Goal: Information Seeking & Learning: Learn about a topic

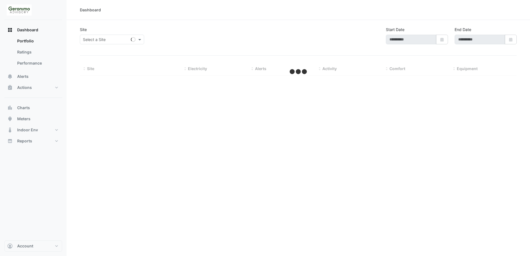
type input "**********"
select select "**"
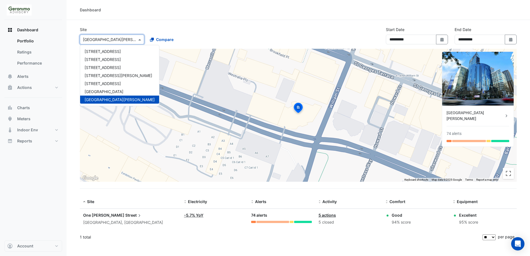
click at [126, 43] on div "Select a Site × [GEOGRAPHIC_DATA][PERSON_NAME]" at bounding box center [112, 40] width 64 height 10
click at [106, 90] on span "[GEOGRAPHIC_DATA]" at bounding box center [103, 91] width 39 height 5
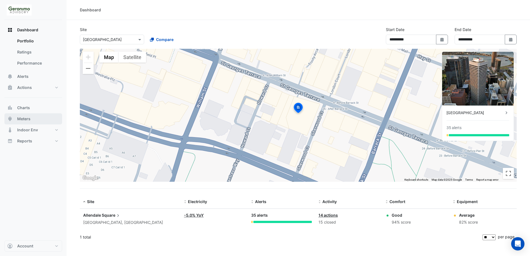
click at [27, 117] on span "Meters" at bounding box center [23, 119] width 13 height 6
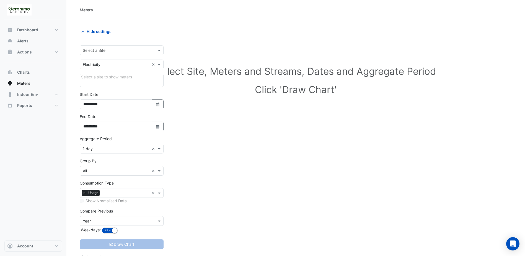
scroll to position [21, 0]
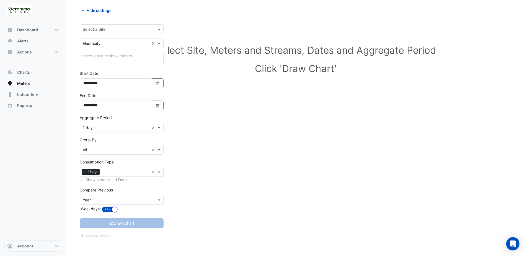
click at [153, 31] on div at bounding box center [121, 29] width 83 height 6
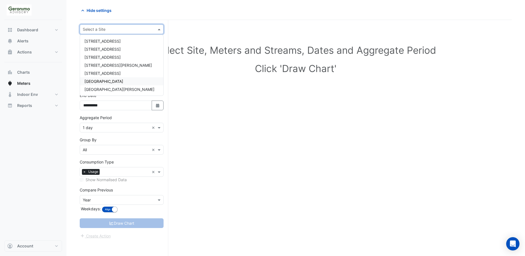
click at [117, 82] on div "[GEOGRAPHIC_DATA]" at bounding box center [121, 81] width 83 height 8
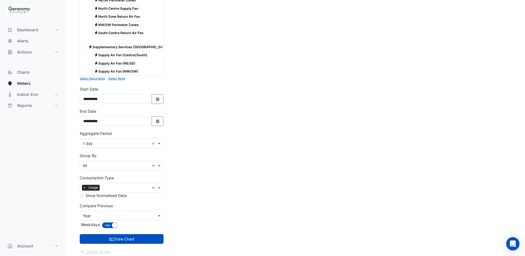
scroll to position [236, 0]
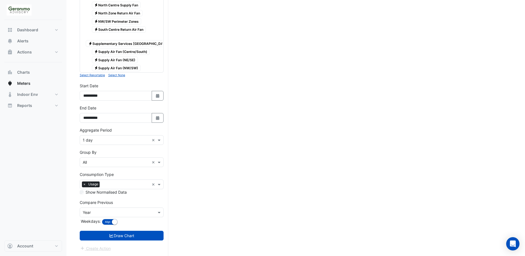
click at [114, 48] on span "Electricity Supply Air Fan (Centre/South)" at bounding box center [121, 51] width 58 height 7
click at [112, 57] on span "Electricity Supply Air Fan (NE/SE)" at bounding box center [115, 60] width 46 height 7
click at [111, 65] on span "Electricity Supply Air Fan (NW/SW)" at bounding box center [116, 68] width 49 height 7
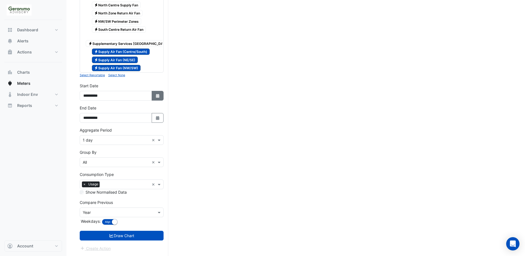
click at [154, 95] on button "Select Date" at bounding box center [158, 96] width 12 height 10
select select "*"
select select "****"
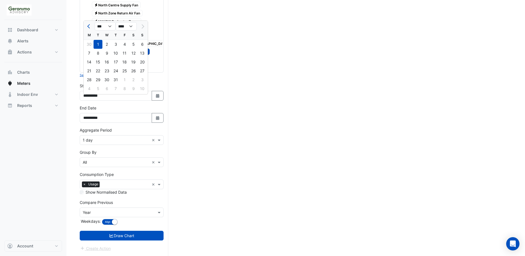
click at [139, 24] on div at bounding box center [142, 26] width 11 height 9
click at [133, 127] on div "Aggregate Period Aggregate Period × 1 day ×" at bounding box center [122, 136] width 84 height 18
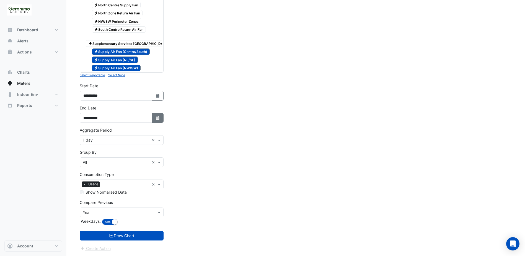
click at [154, 114] on button "Select Date" at bounding box center [158, 118] width 12 height 10
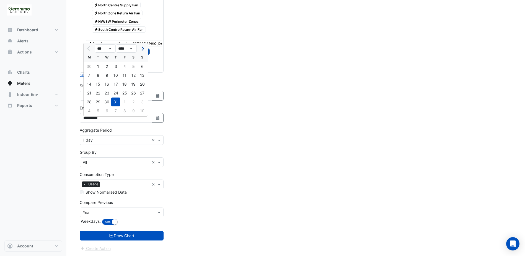
click at [143, 47] on button "Next month" at bounding box center [142, 48] width 7 height 9
select select "*"
click at [90, 98] on div "25" at bounding box center [89, 102] width 9 height 9
type input "**********"
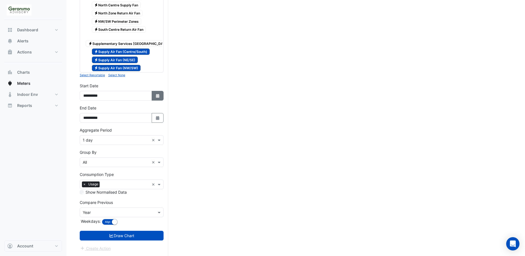
click at [157, 96] on icon "button" at bounding box center [157, 96] width 3 height 4
select select "*"
select select "****"
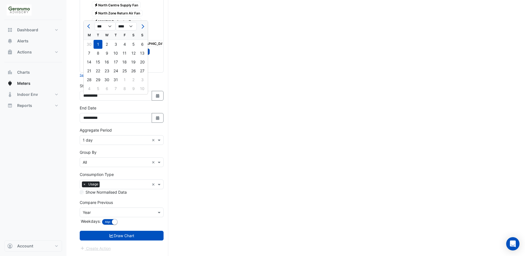
click at [143, 24] on span "Next month" at bounding box center [142, 26] width 4 height 4
select select "*"
click at [89, 58] on div "11" at bounding box center [89, 62] width 9 height 9
type input "**********"
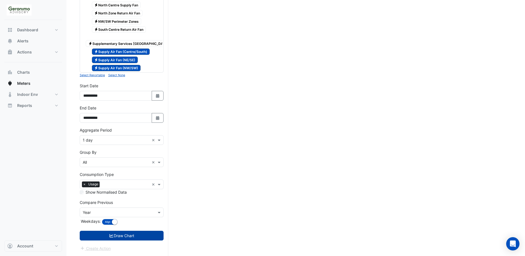
click at [129, 236] on button "Draw Chart" at bounding box center [122, 236] width 84 height 10
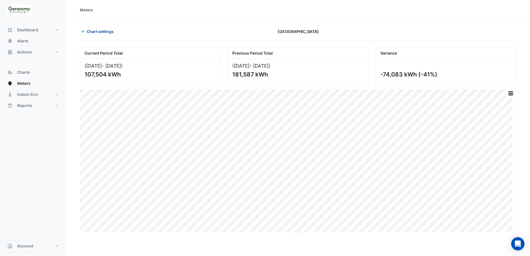
click at [83, 34] on icon "button" at bounding box center [83, 32] width 6 height 6
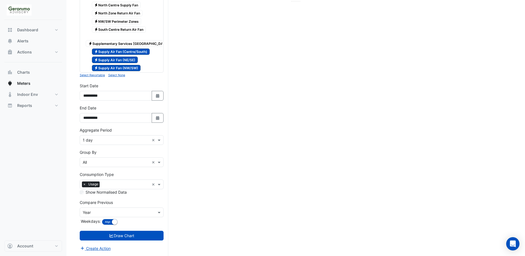
scroll to position [236, 0]
click at [161, 186] on span at bounding box center [159, 184] width 7 height 6
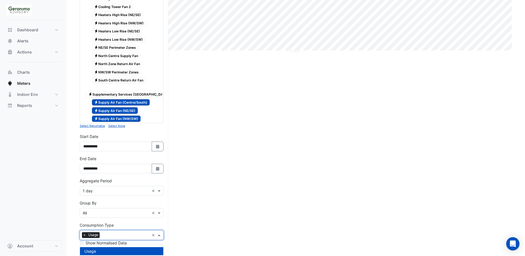
scroll to position [181, 0]
click at [70, 194] on section "Hide settings [GEOGRAPHIC_DATA] Current Period Total ([DATE] - [DATE] ) 107,504…" at bounding box center [295, 73] width 459 height 468
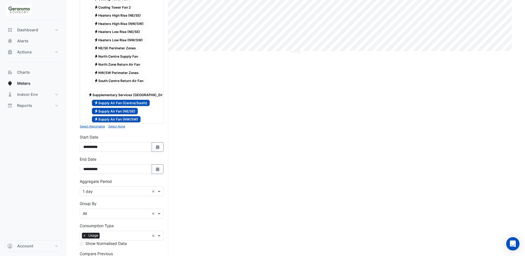
scroll to position [236, 0]
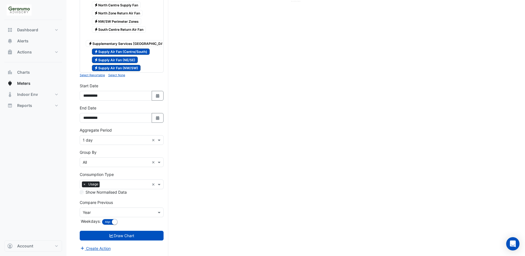
click at [146, 215] on div "Compare Previous × Year" at bounding box center [118, 212] width 76 height 6
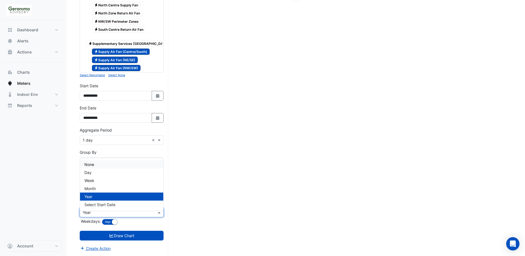
click at [100, 161] on div "None" at bounding box center [121, 164] width 83 height 8
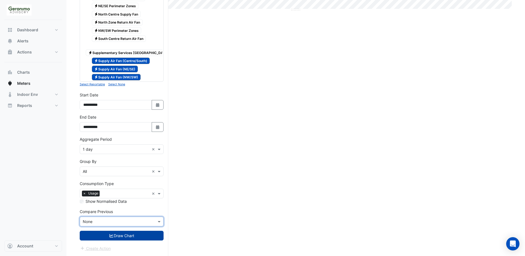
click at [121, 237] on button "Draw Chart" at bounding box center [122, 236] width 84 height 10
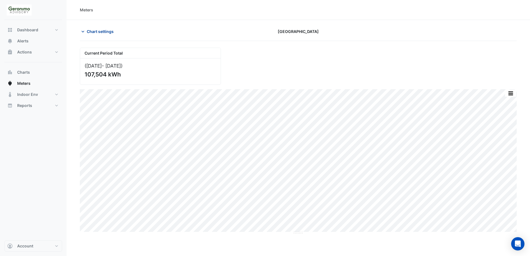
click at [80, 30] on button "Chart settings" at bounding box center [98, 32] width 37 height 10
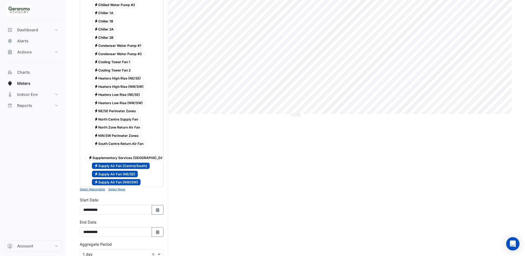
scroll to position [28, 0]
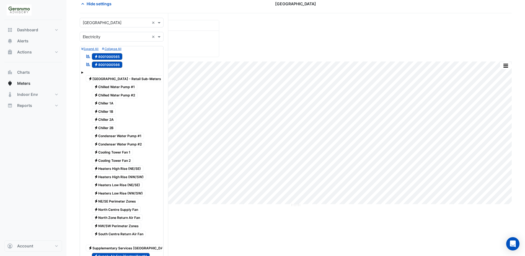
click at [101, 65] on span "Electricity 8001000566" at bounding box center [107, 64] width 31 height 7
click at [100, 54] on span "Electricity 8001000565" at bounding box center [107, 56] width 31 height 7
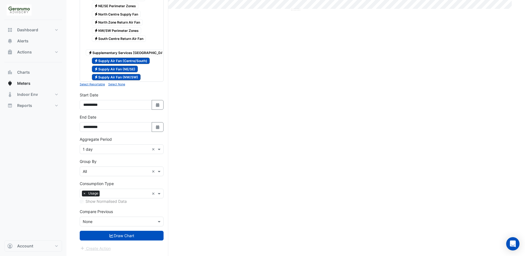
scroll to position [227, 0]
click at [139, 164] on div "Group By Group By × All ×" at bounding box center [122, 167] width 84 height 18
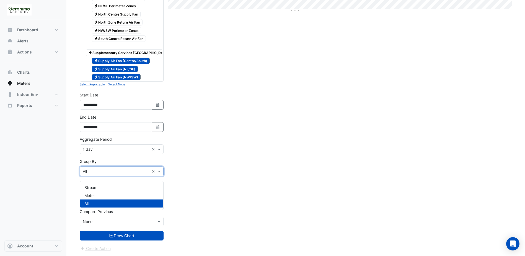
click at [138, 171] on input "text" at bounding box center [116, 172] width 67 height 6
click at [110, 191] on div "Meter" at bounding box center [121, 195] width 83 height 8
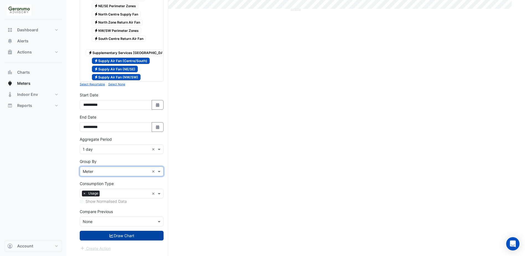
click at [110, 234] on icon "submit" at bounding box center [111, 236] width 5 height 4
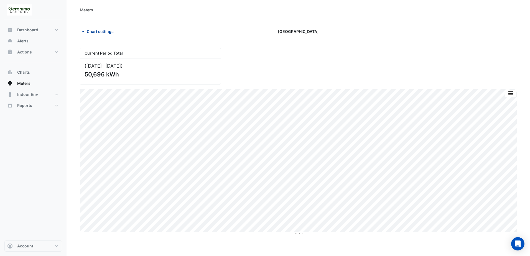
click at [80, 33] on icon "button" at bounding box center [83, 32] width 6 height 6
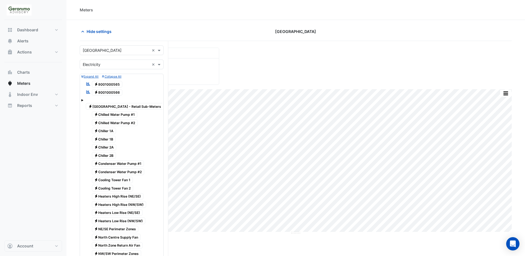
click at [103, 90] on span "Electricity 8001000566" at bounding box center [107, 92] width 31 height 7
click at [105, 85] on span "Electricity 8001000565" at bounding box center [107, 84] width 31 height 7
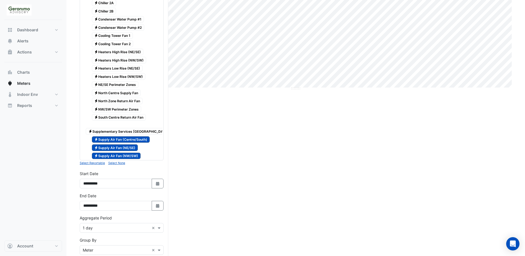
scroll to position [144, 0]
click at [119, 141] on span "Electricity Supply Air Fan (Centre/South)" at bounding box center [121, 140] width 58 height 7
click at [116, 152] on div "Electricity Supply Air Fan (NE/SE)" at bounding box center [111, 148] width 55 height 8
click at [116, 156] on span "Electricity Supply Air Fan (NW/SW)" at bounding box center [116, 156] width 49 height 7
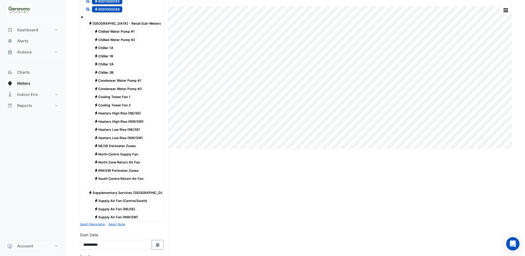
scroll to position [166, 0]
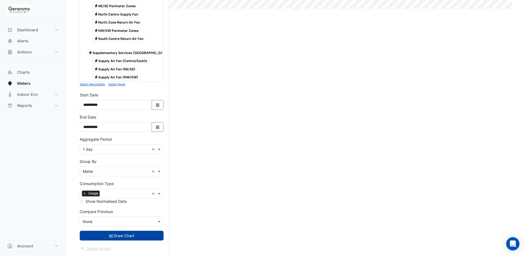
click at [118, 235] on button "Draw Chart" at bounding box center [122, 236] width 84 height 10
